Goal: Task Accomplishment & Management: Use online tool/utility

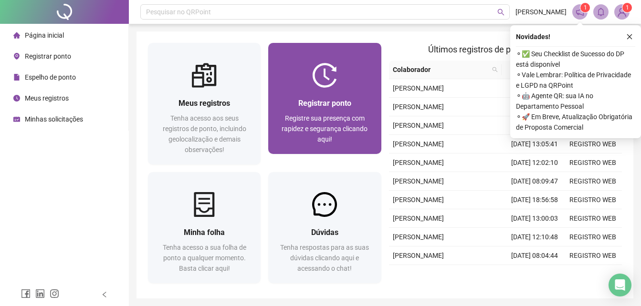
click at [358, 141] on div "Registre sua presença com rapidez e segurança clicando aqui!" at bounding box center [325, 129] width 90 height 32
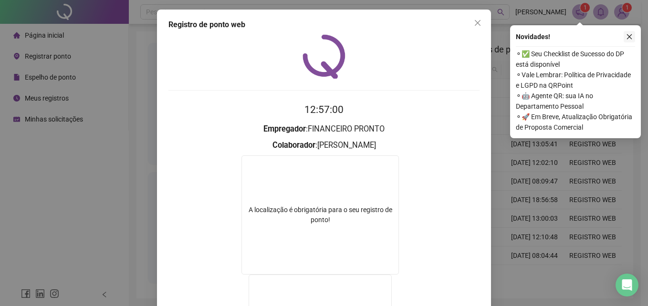
click at [625, 37] on button "button" at bounding box center [629, 36] width 11 height 11
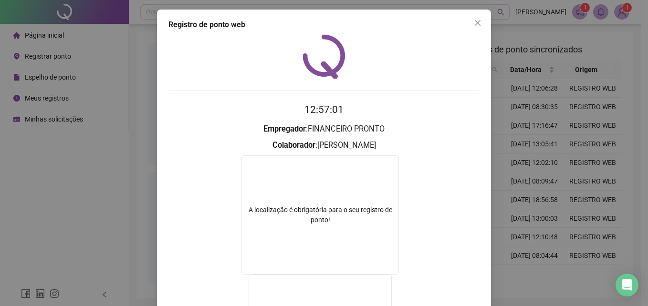
scroll to position [143, 0]
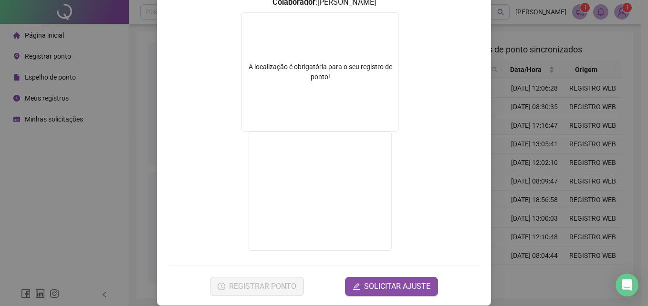
drag, startPoint x: 507, startPoint y: 118, endPoint x: 512, endPoint y: 116, distance: 5.1
click at [510, 117] on div "Registro de ponto web 12:57:03 Empregador : FINANCEIRO PRONTO Colaborador : [PE…" at bounding box center [324, 153] width 648 height 306
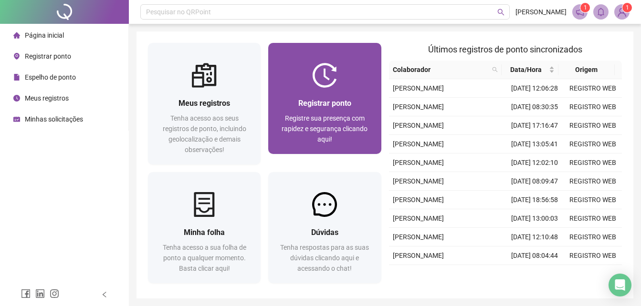
click at [320, 96] on div "Registrar ponto Registre sua presença com rapidez e segurança clicando aqui!" at bounding box center [324, 121] width 113 height 66
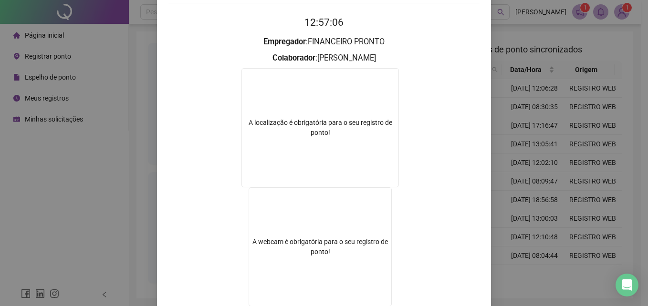
scroll to position [95, 0]
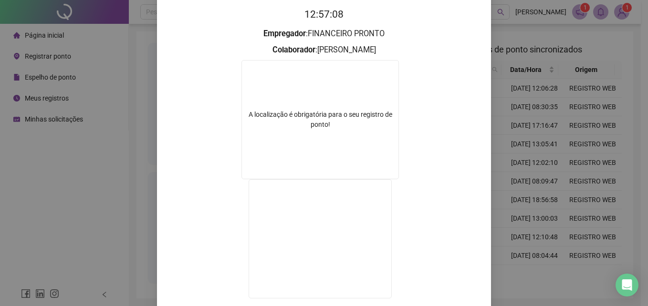
click at [497, 188] on div "Registro de ponto web 12:57:08 Empregador : FINANCEIRO PRONTO Colaborador : [PE…" at bounding box center [324, 153] width 648 height 306
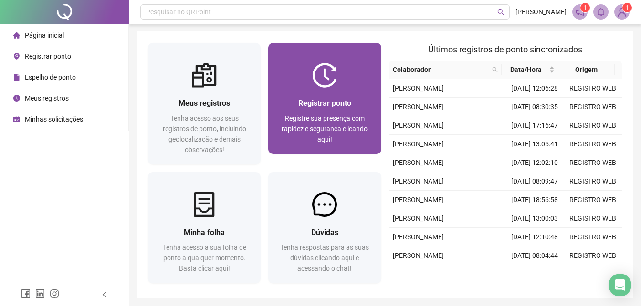
click at [330, 116] on span "Registre sua presença com rapidez e segurança clicando aqui!" at bounding box center [325, 129] width 86 height 29
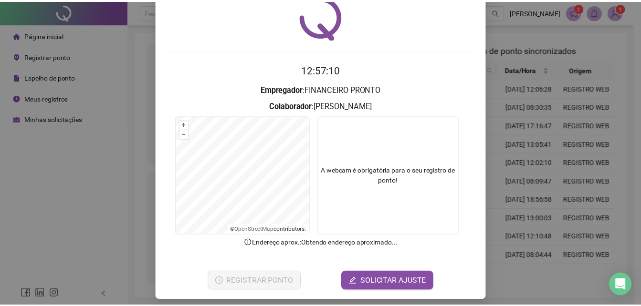
scroll to position [45, 0]
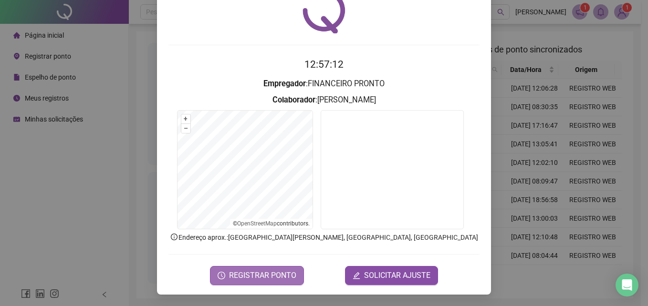
click at [296, 276] on button "REGISTRAR PONTO" at bounding box center [257, 275] width 94 height 19
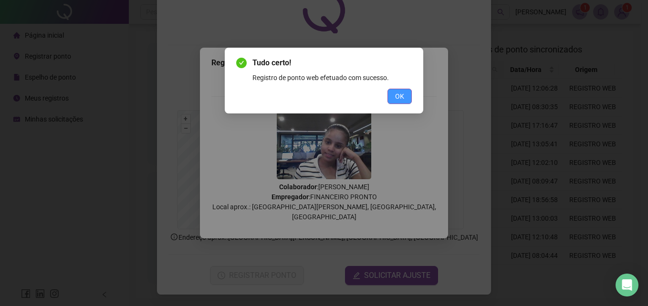
click at [399, 98] on span "OK" at bounding box center [399, 96] width 9 height 11
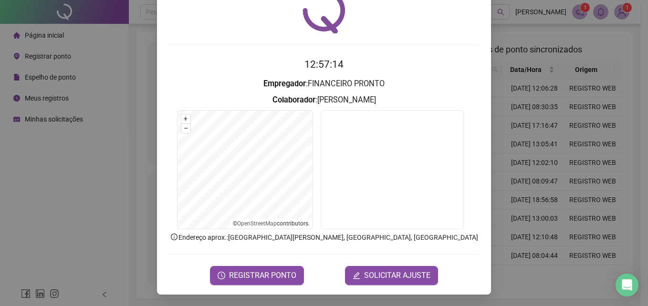
click at [531, 29] on div "Registro de ponto web 12:57:14 Empregador : FINANCEIRO PRONTO Colaborador : [PE…" at bounding box center [324, 153] width 648 height 306
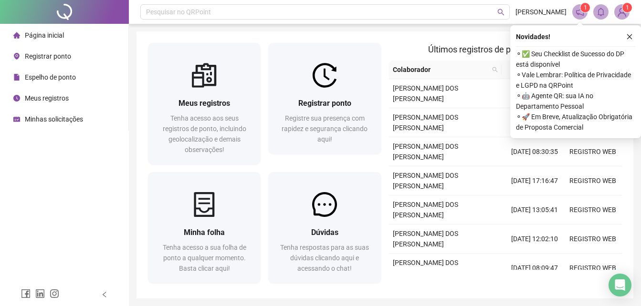
click at [632, 14] on header "Pesquisar no QRPoint [PERSON_NAME] 1 1" at bounding box center [385, 12] width 512 height 24
click at [632, 32] on button "button" at bounding box center [629, 36] width 11 height 11
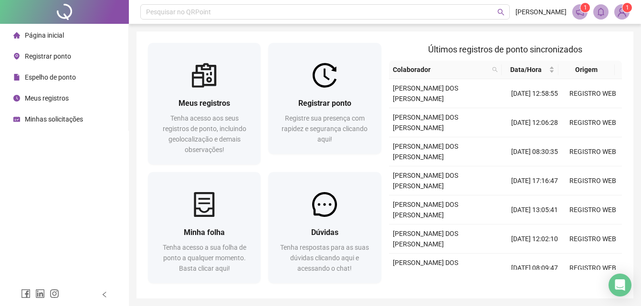
click at [622, 7] on img at bounding box center [622, 12] width 14 height 14
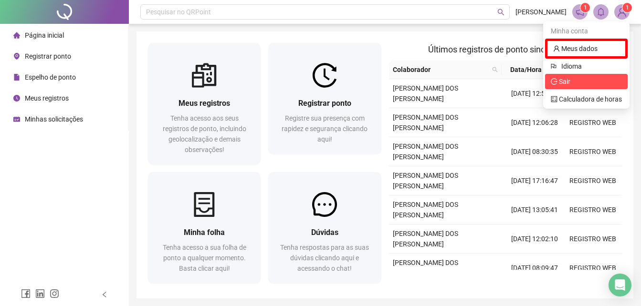
click at [583, 83] on span "Sair" at bounding box center [586, 81] width 71 height 11
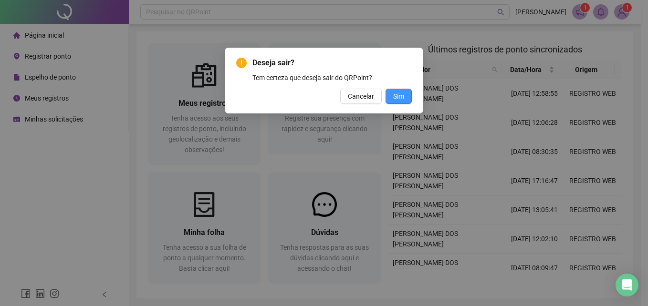
click at [403, 97] on span "Sim" at bounding box center [398, 96] width 11 height 11
